Goal: Task Accomplishment & Management: Manage account settings

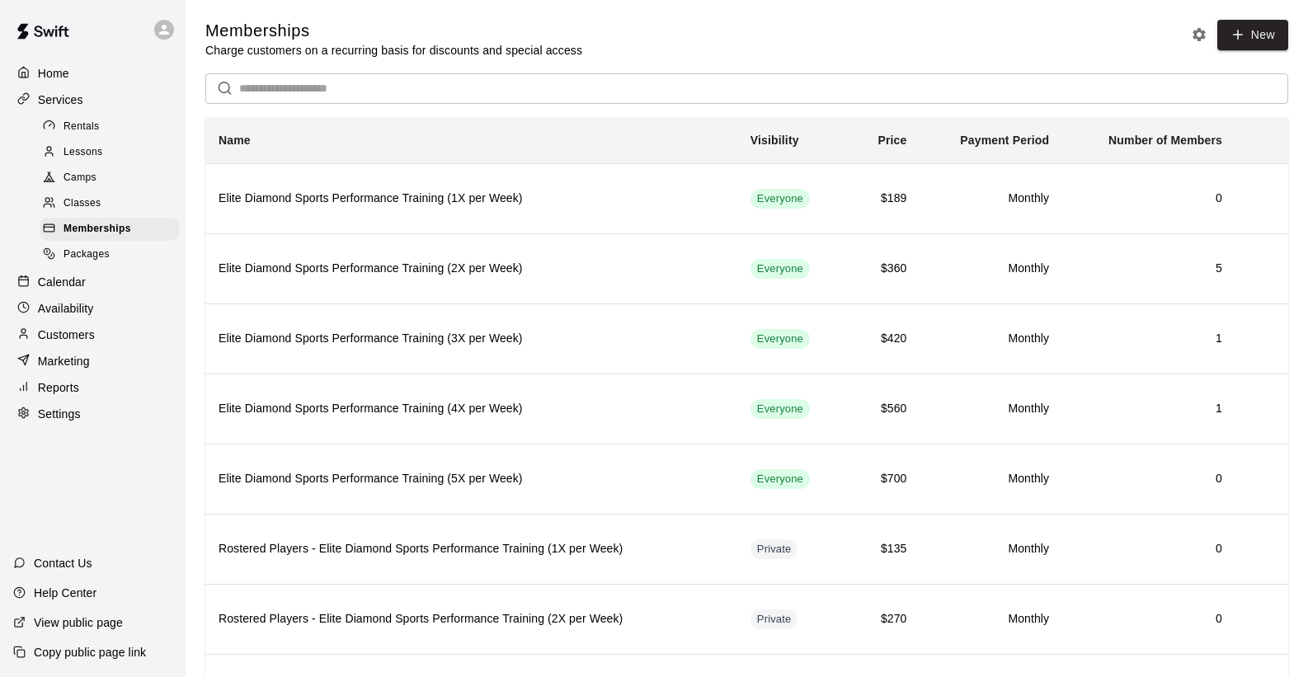
click at [75, 332] on p "Customers" at bounding box center [66, 335] width 57 height 16
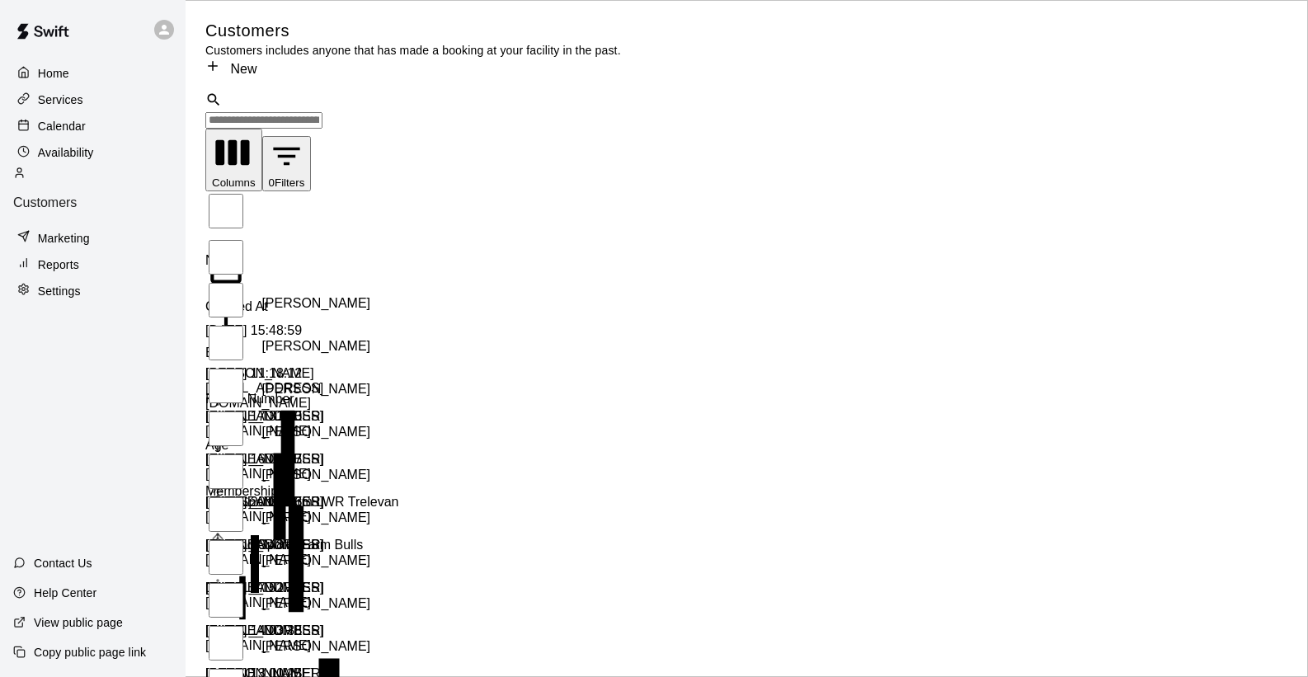
click at [323, 112] on input "Search customers by name or email" at bounding box center [263, 120] width 117 height 16
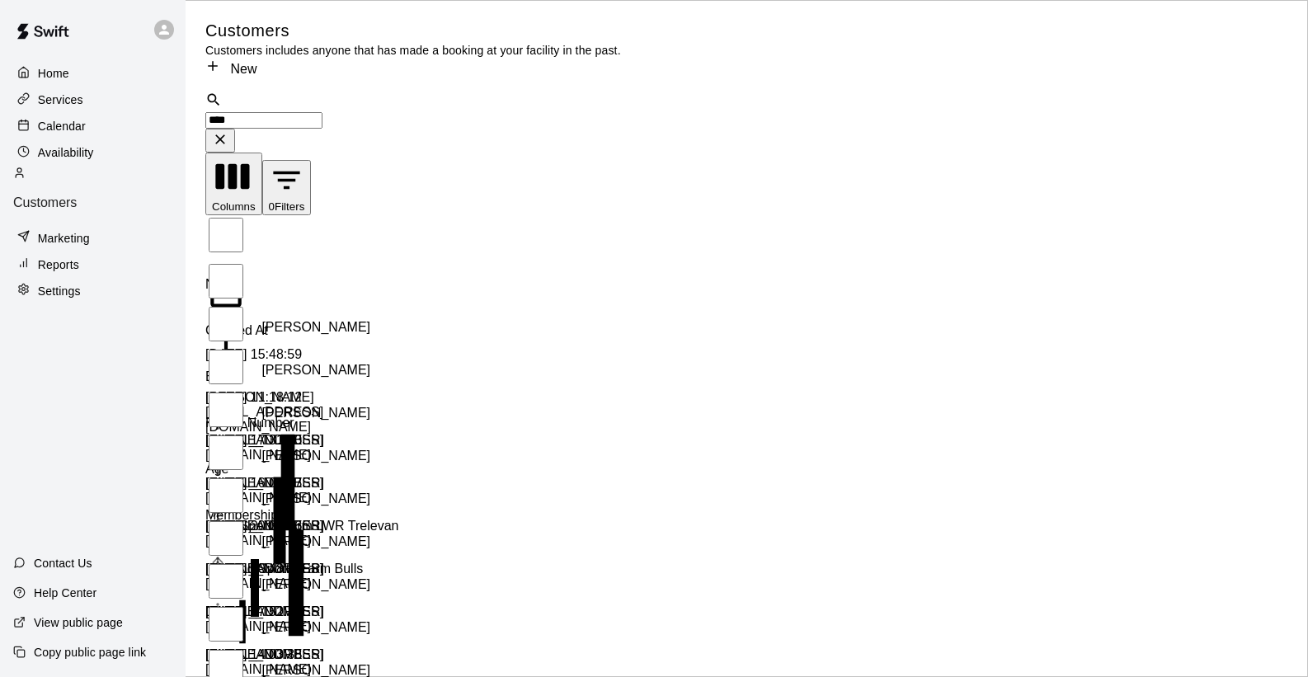
type input "*****"
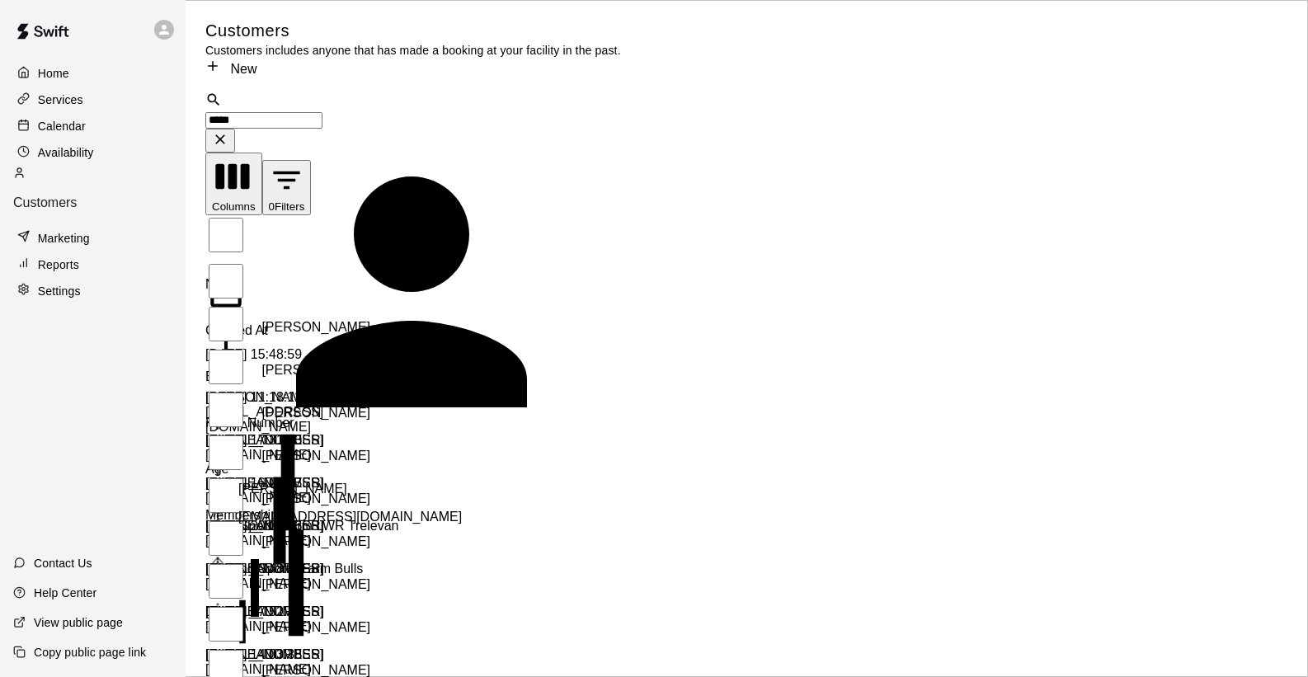
click at [317, 482] on div "[PERSON_NAME] [EMAIL_ADDRESS][DOMAIN_NAME]" at bounding box center [469, 503] width 462 height 43
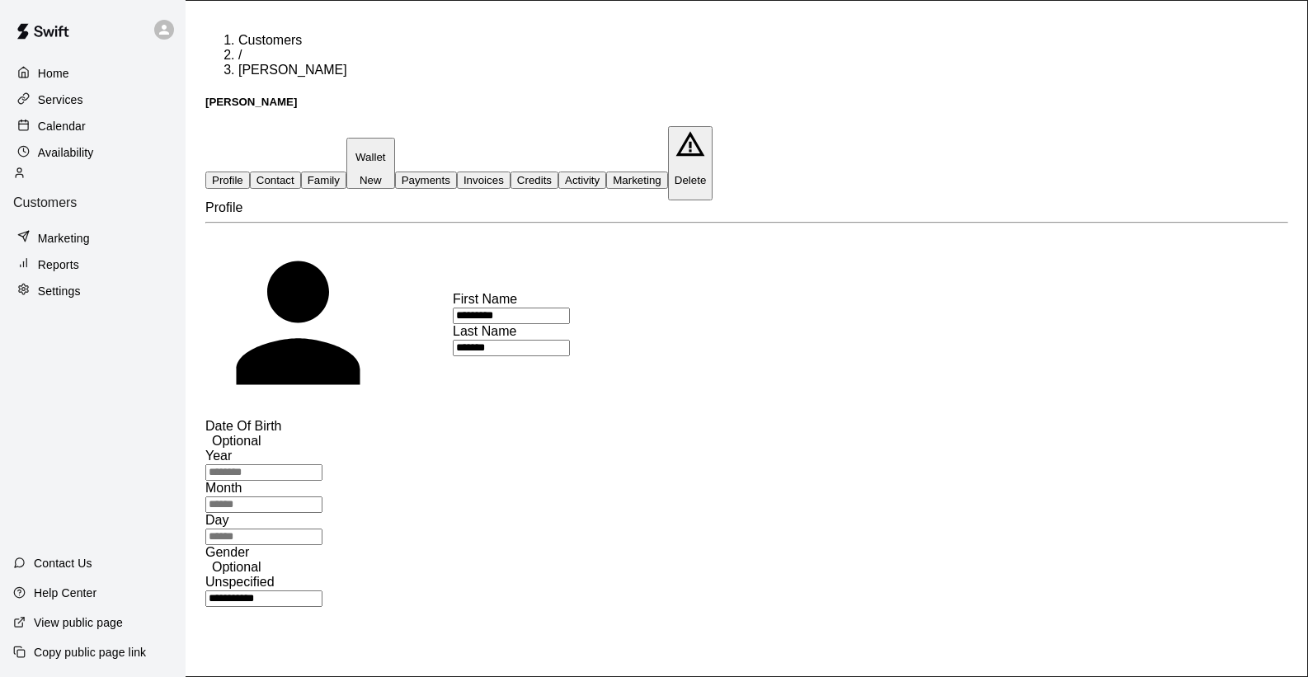
click at [457, 172] on button "Payments" at bounding box center [426, 180] width 62 height 17
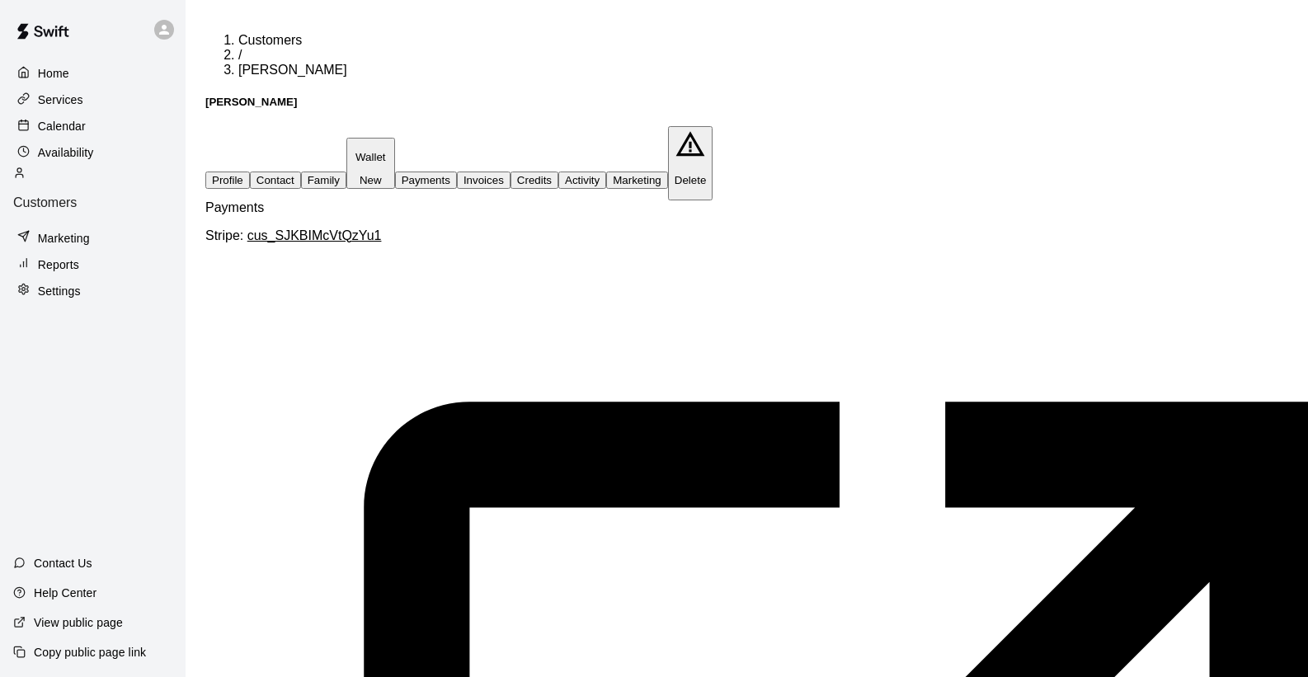
click at [558, 172] on button "Credits" at bounding box center [535, 180] width 48 height 17
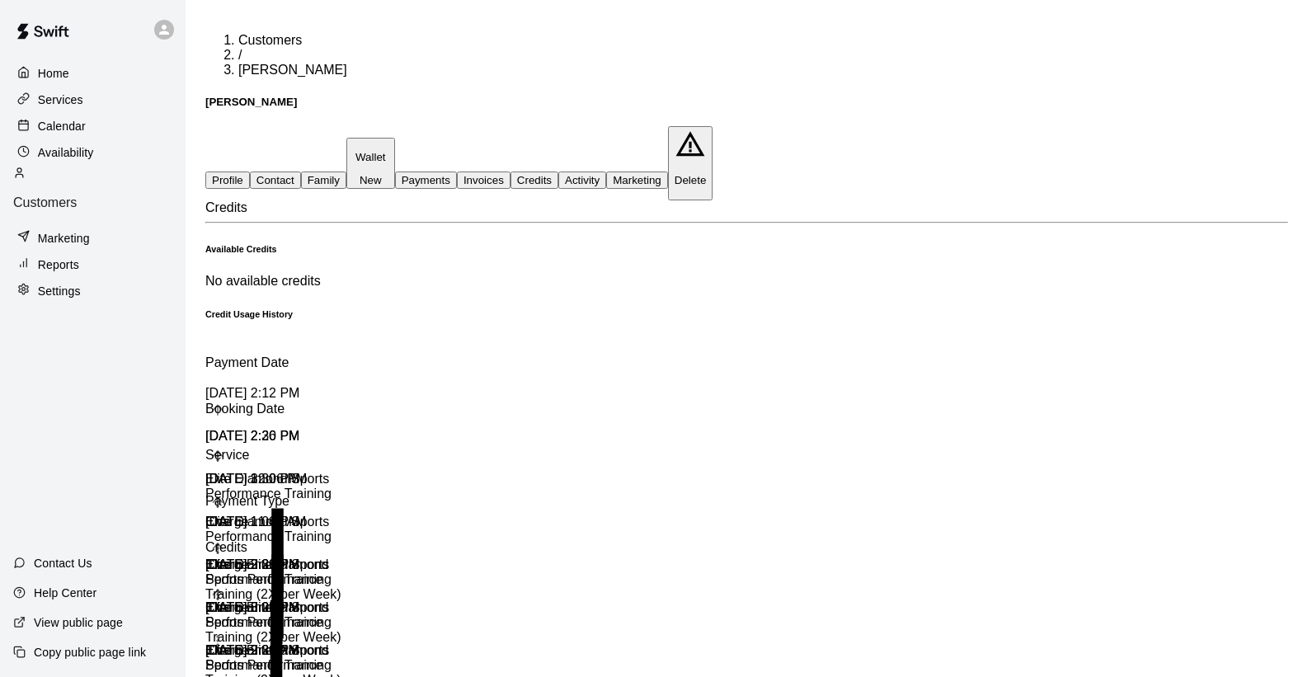
click at [457, 172] on button "Payments" at bounding box center [426, 180] width 62 height 17
